Goal: Task Accomplishment & Management: Complete application form

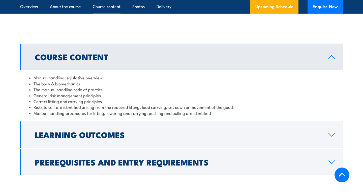
scroll to position [374, 0]
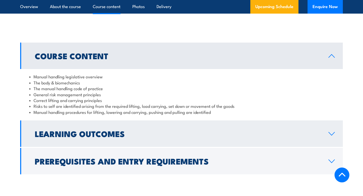
click at [334, 136] on icon at bounding box center [332, 134] width 7 height 4
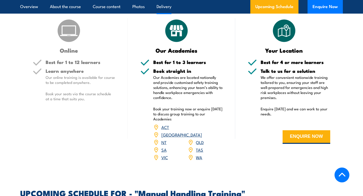
scroll to position [567, 0]
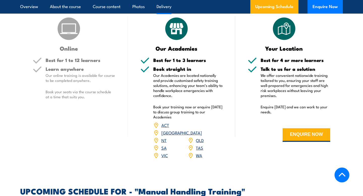
click at [199, 152] on link "WA" at bounding box center [199, 155] width 6 height 6
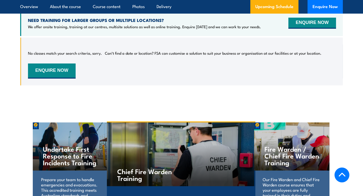
scroll to position [813, 0]
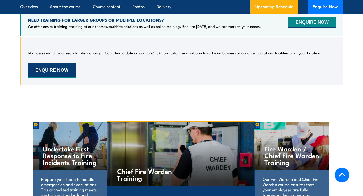
click at [63, 68] on button "ENQUIRE NOW" at bounding box center [52, 70] width 48 height 15
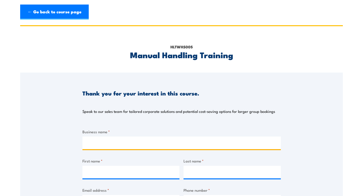
click at [112, 144] on input "Business name *" at bounding box center [182, 143] width 199 height 13
type input "My PlantCo"
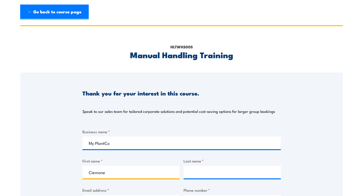
type input "Ciemone"
click at [200, 171] on input "Last name *" at bounding box center [232, 172] width 97 height 13
type input "Rowbottam"
type input "[EMAIL_ADDRESS][DOMAIN_NAME]"
type input "0437419206"
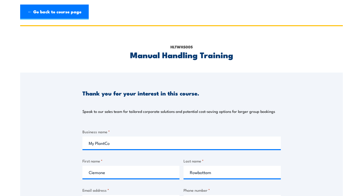
select select "WA"
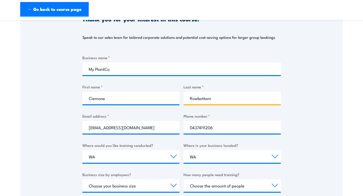
scroll to position [74, 0]
type input "Rowbottam"
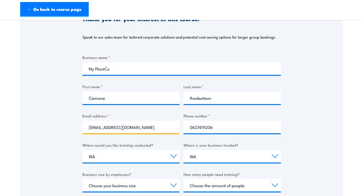
drag, startPoint x: 139, startPoint y: 128, endPoint x: 104, endPoint y: 126, distance: 34.6
click at [104, 126] on input "ciemonerowbottam@icloud.com" at bounding box center [131, 127] width 97 height 13
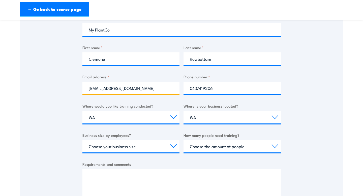
scroll to position [114, 0]
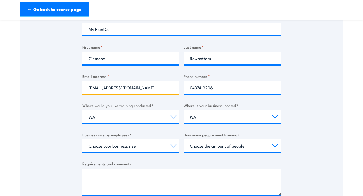
type input "ciemone@myplantco.com"
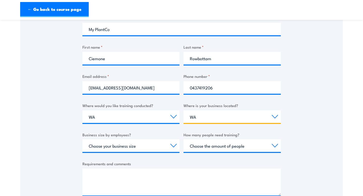
click at [204, 117] on select "Select a state or territory QLD NSW VIC SA ACT WA TAS NT" at bounding box center [232, 117] width 97 height 13
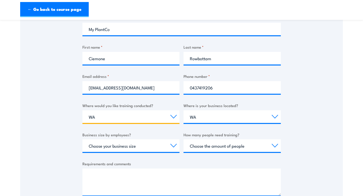
click at [98, 117] on select "Select a state or territory Nationally - multiple locations QLD NSW VIC SA ACT …" at bounding box center [131, 117] width 97 height 13
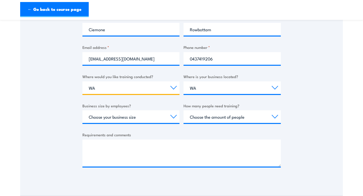
scroll to position [143, 0]
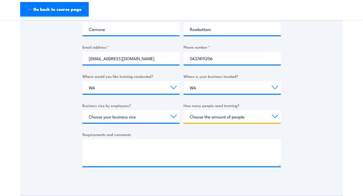
click at [274, 116] on select "Choose the amount of people 1 to 4 5 to 19 20+" at bounding box center [232, 116] width 97 height 13
select select "5 to 19"
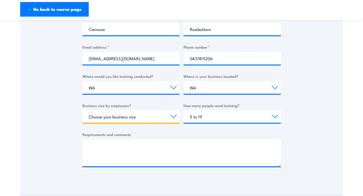
click at [174, 117] on select "Choose your business size 1 to 19 20 to 199 200+" at bounding box center [131, 116] width 97 height 13
select select "1 to 19"
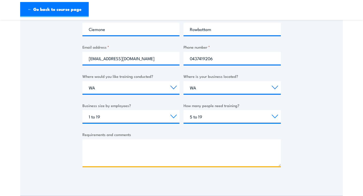
click at [156, 145] on textarea "Requirements and comments" at bounding box center [182, 153] width 199 height 27
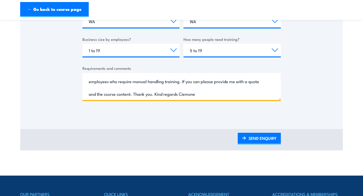
scroll to position [215, 0]
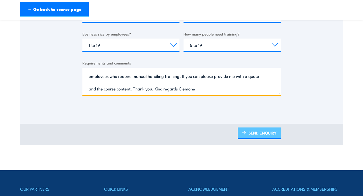
type textarea "Hi There, we are based in Burswood and are in the food industry. We have 8 empl…"
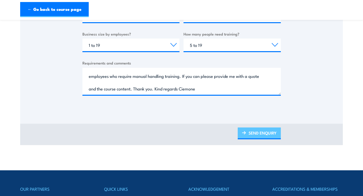
click at [266, 133] on link "SEND ENQUIRY" at bounding box center [259, 134] width 43 height 12
